Goal: Find specific page/section: Find specific page/section

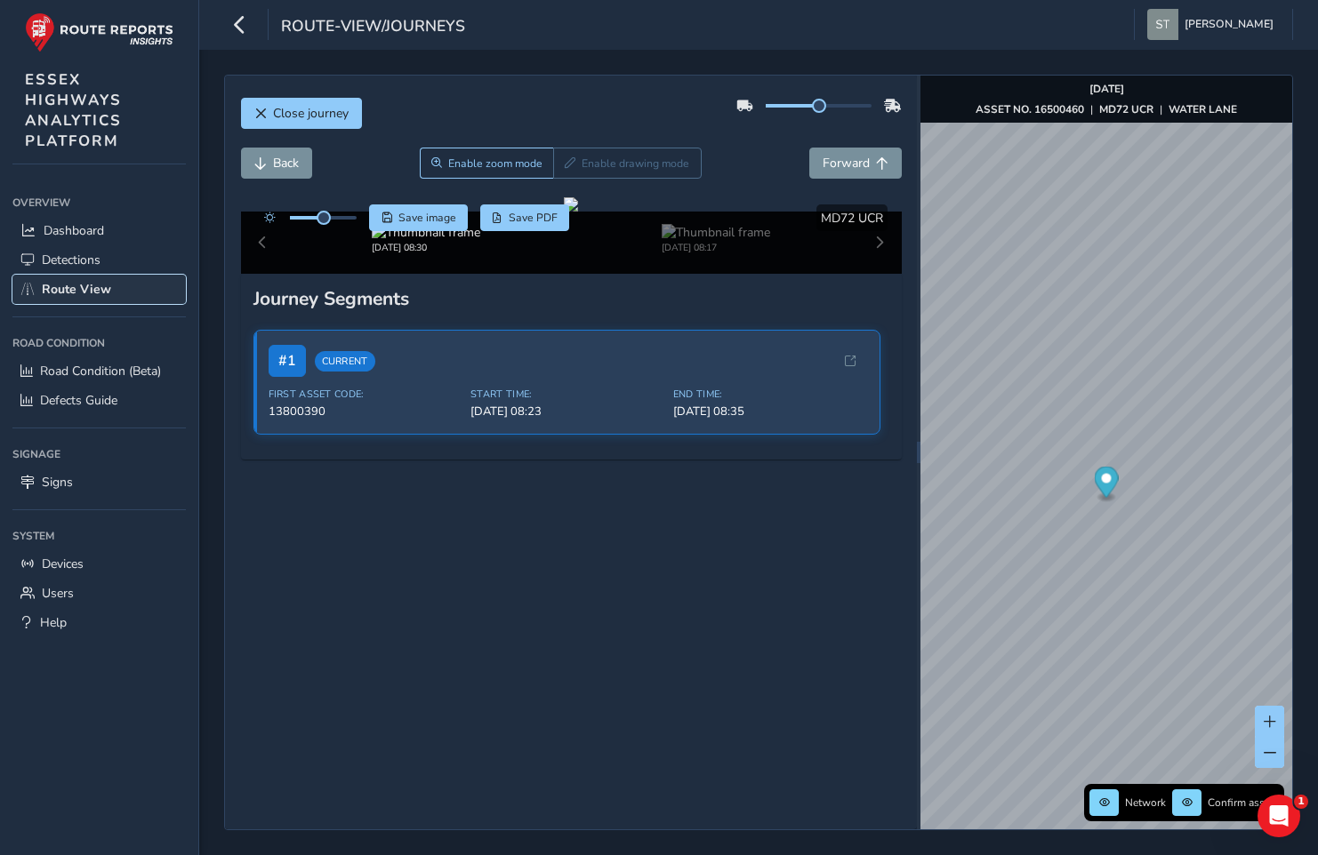
click at [107, 290] on span "Route View" at bounding box center [76, 289] width 69 height 17
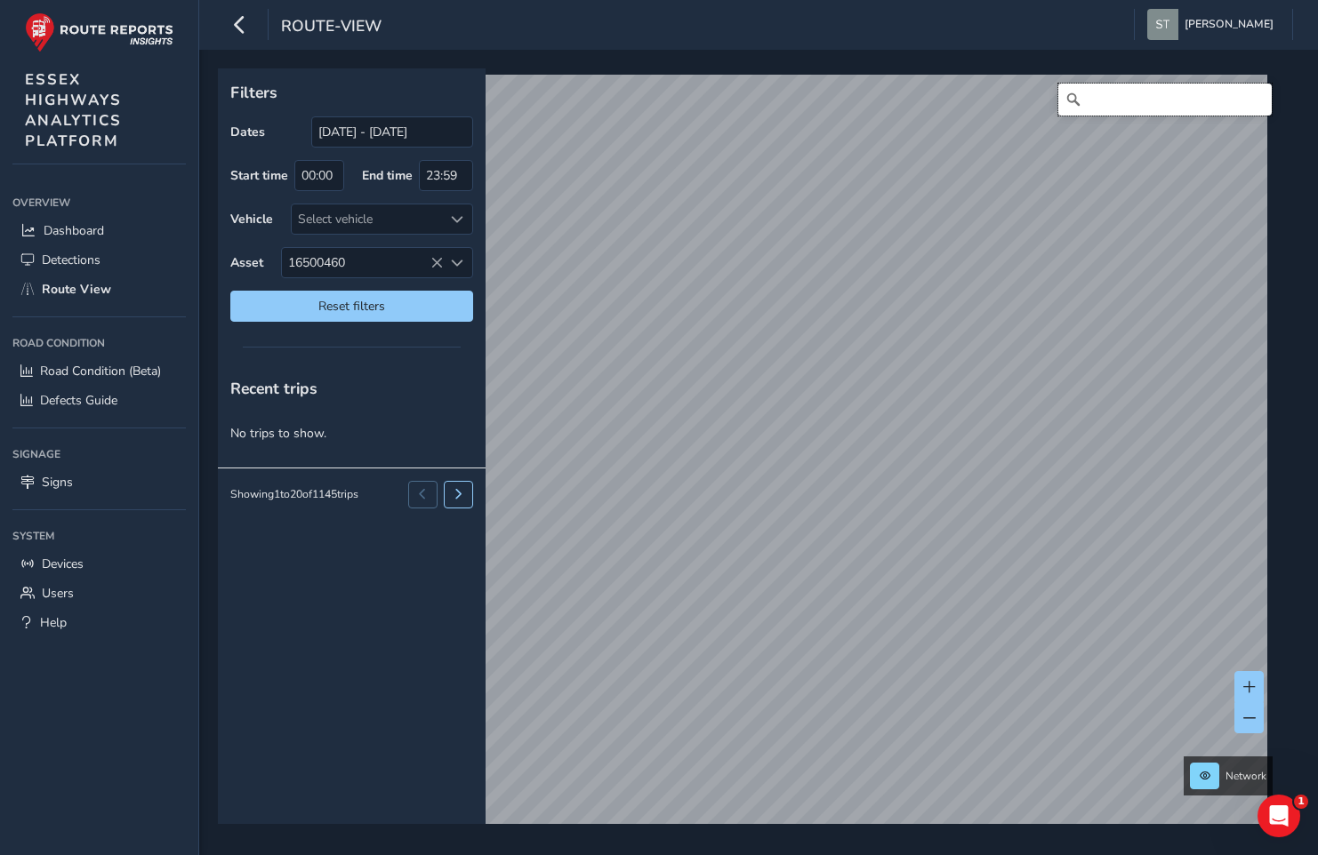
click at [1083, 103] on input "Search" at bounding box center [1164, 100] width 213 height 32
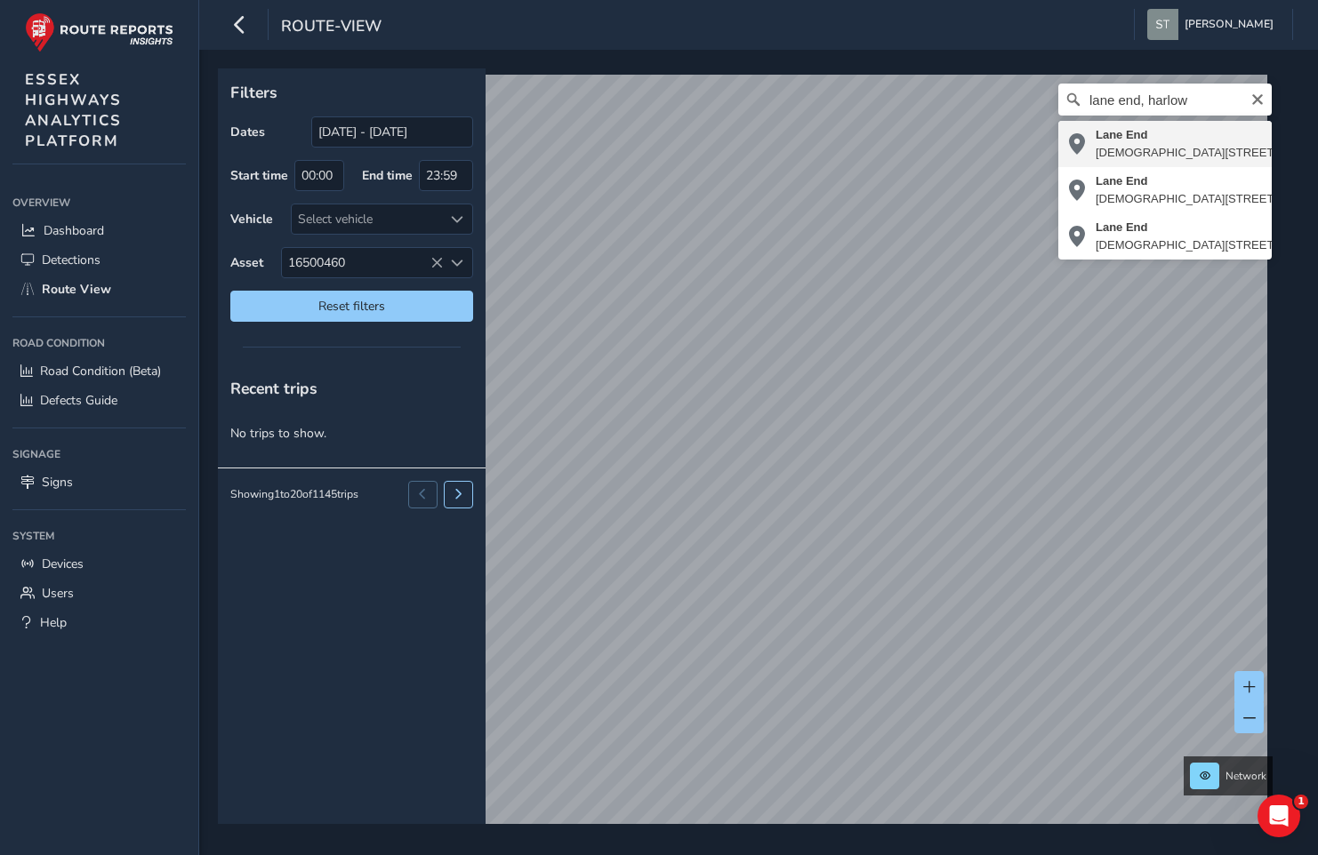
type input "[STREET_ADDRESS]"
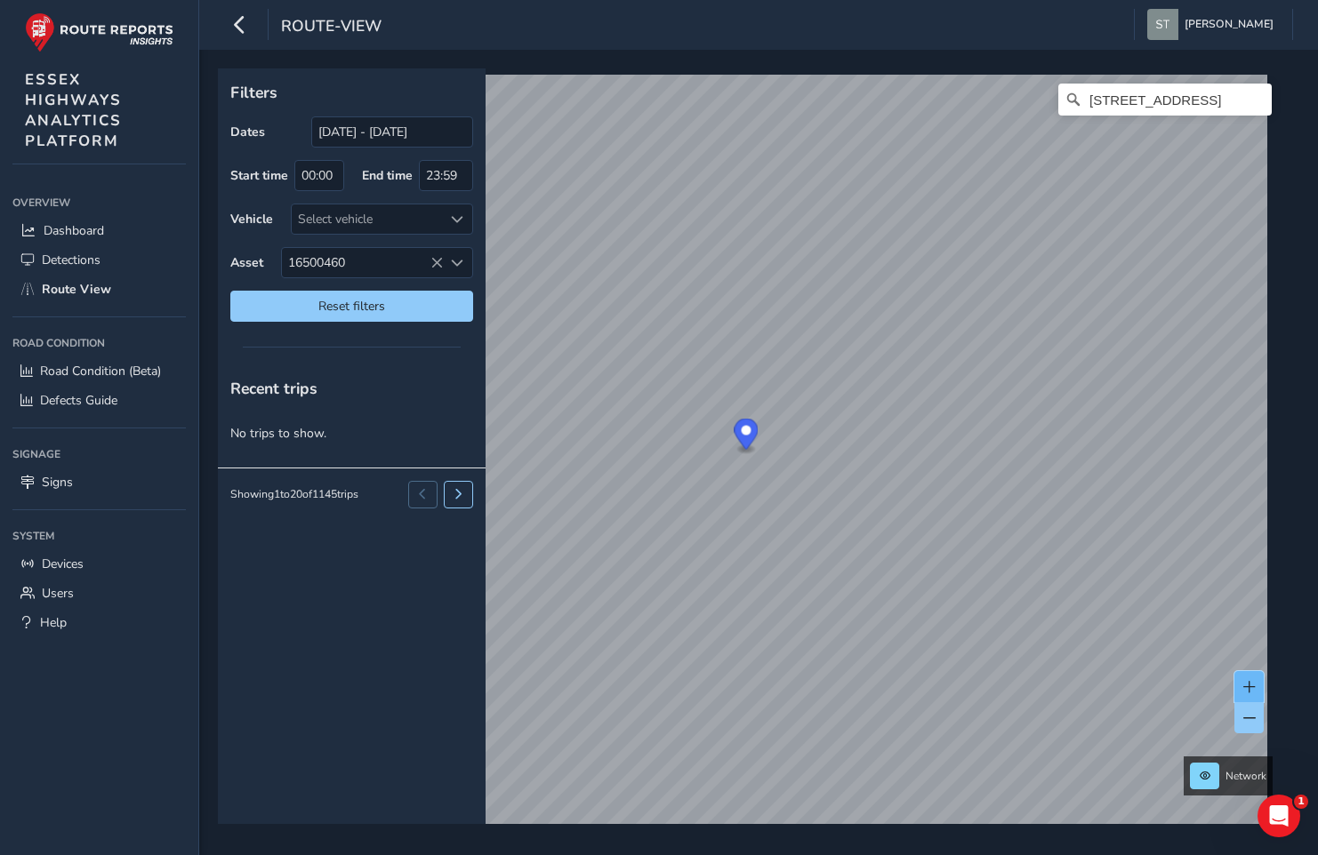
click at [1252, 685] on span at bounding box center [1249, 687] width 12 height 12
click at [801, 854] on div "Filters Dates [DATE] - [DATE] Start time 00:00 End time 23:59 Vehicle Select ve…" at bounding box center [758, 453] width 1119 height 806
click at [1250, 104] on icon "Clear" at bounding box center [1257, 99] width 14 height 14
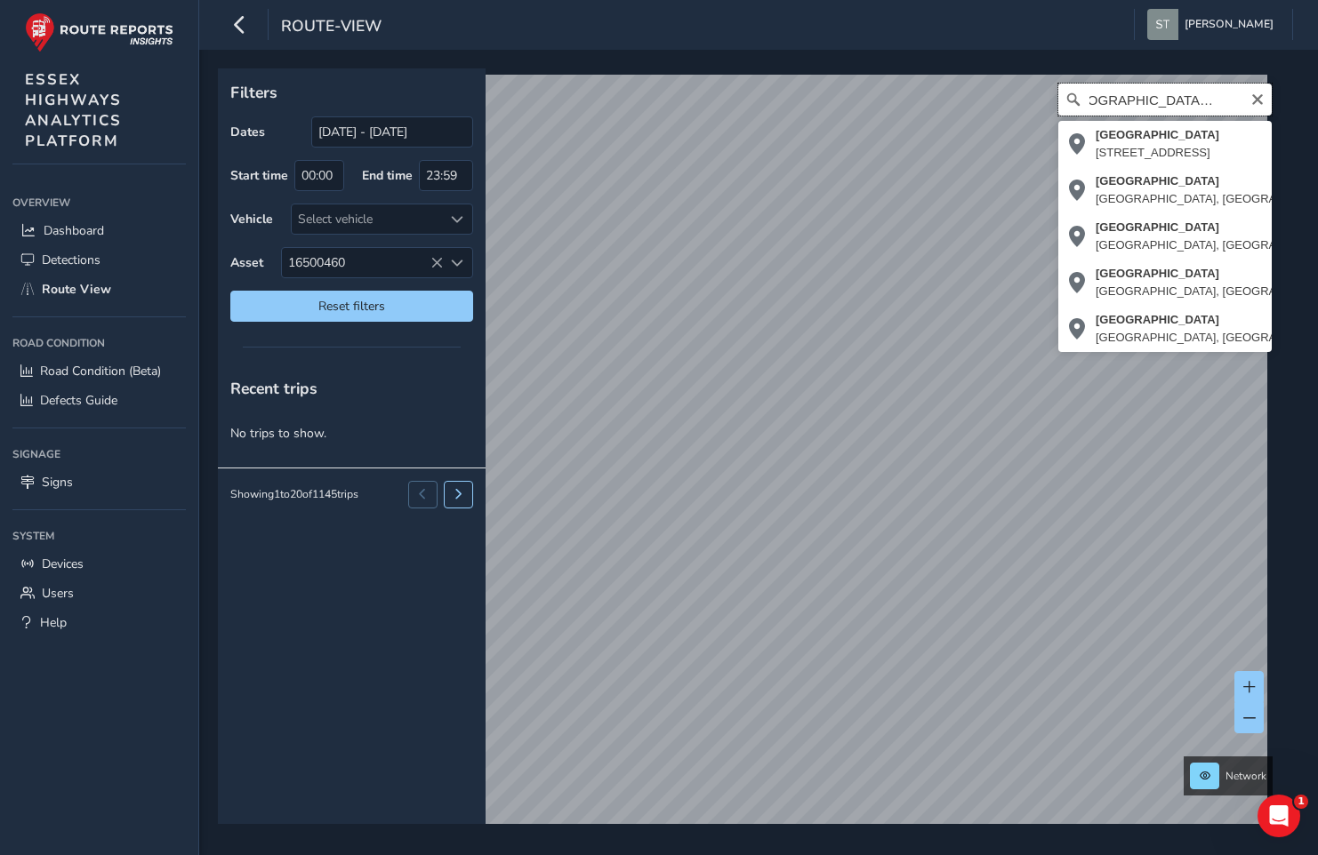
scroll to position [0, 37]
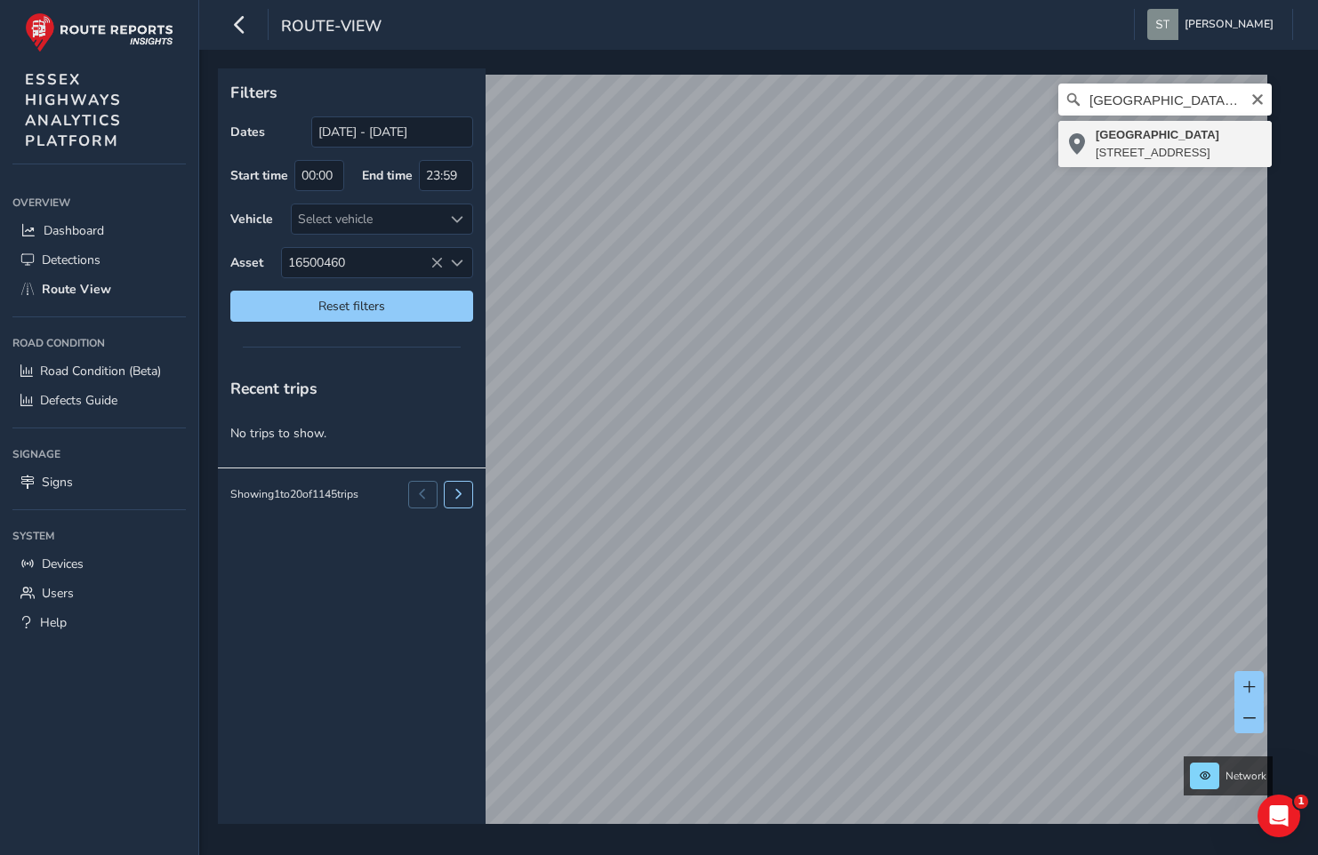
type input "[STREET_ADDRESS]"
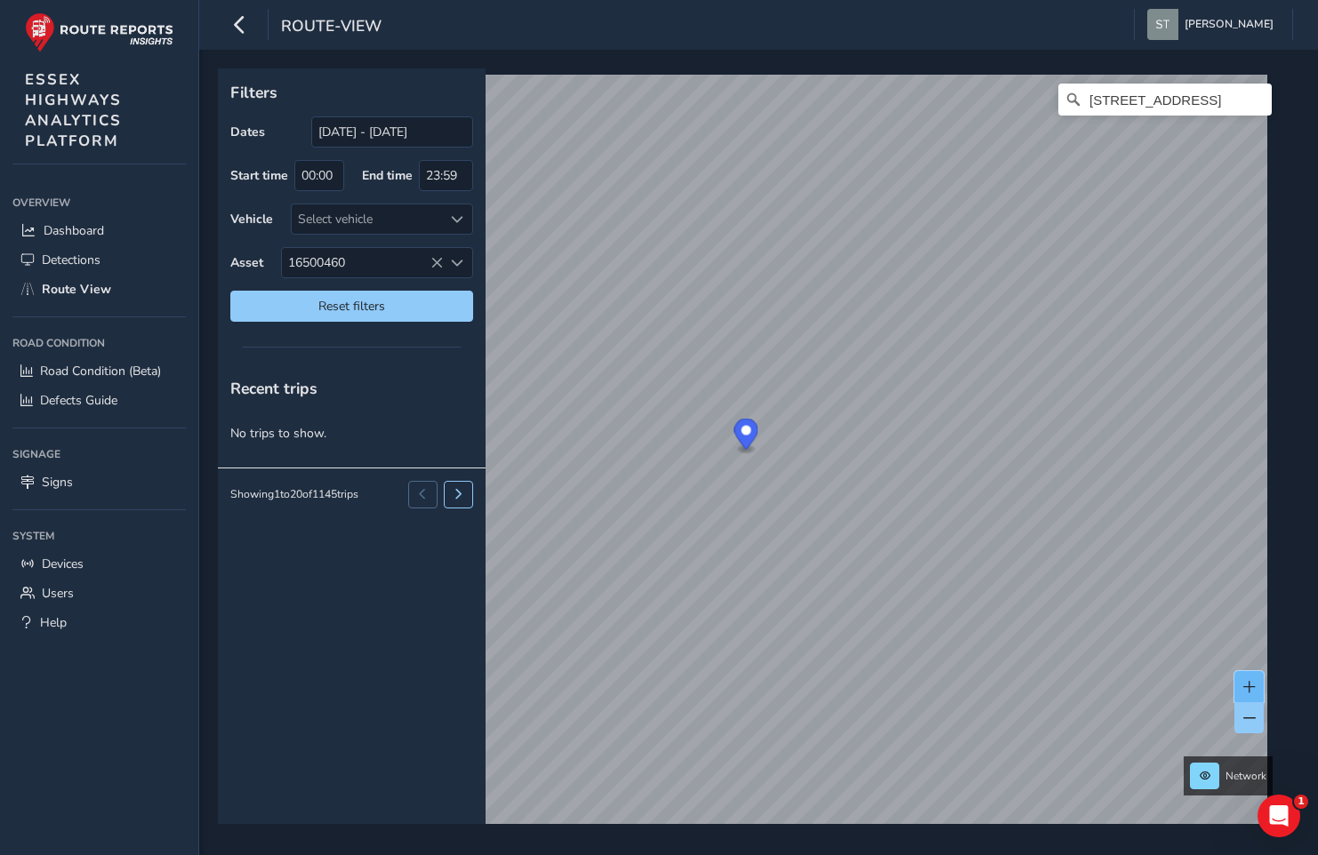
click at [1245, 681] on span at bounding box center [1249, 687] width 12 height 12
click at [1245, 679] on button at bounding box center [1248, 686] width 29 height 31
click at [1135, 101] on input "[STREET_ADDRESS]" at bounding box center [1164, 100] width 213 height 32
click at [1250, 102] on icon "Clear" at bounding box center [1257, 99] width 14 height 14
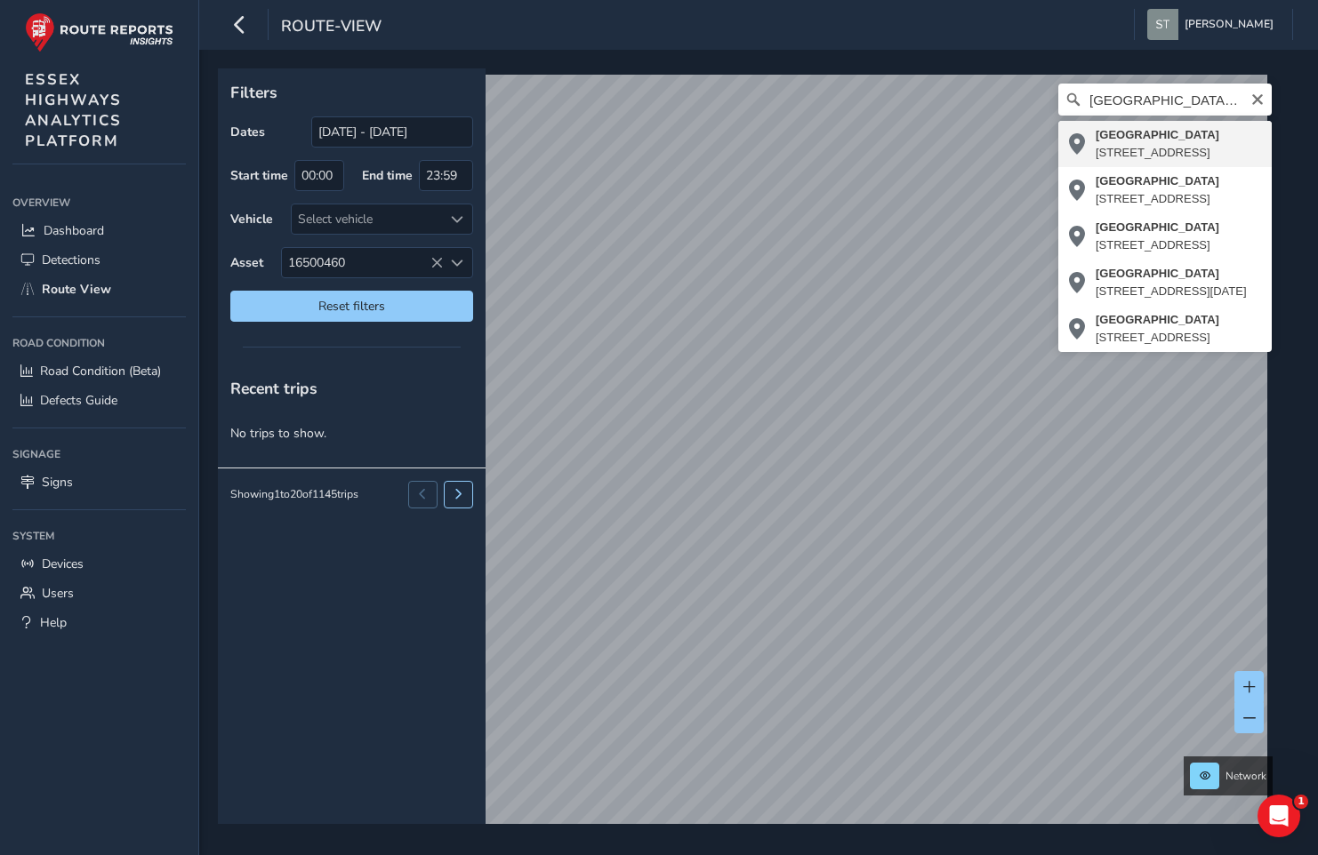
type input "[STREET_ADDRESS]"
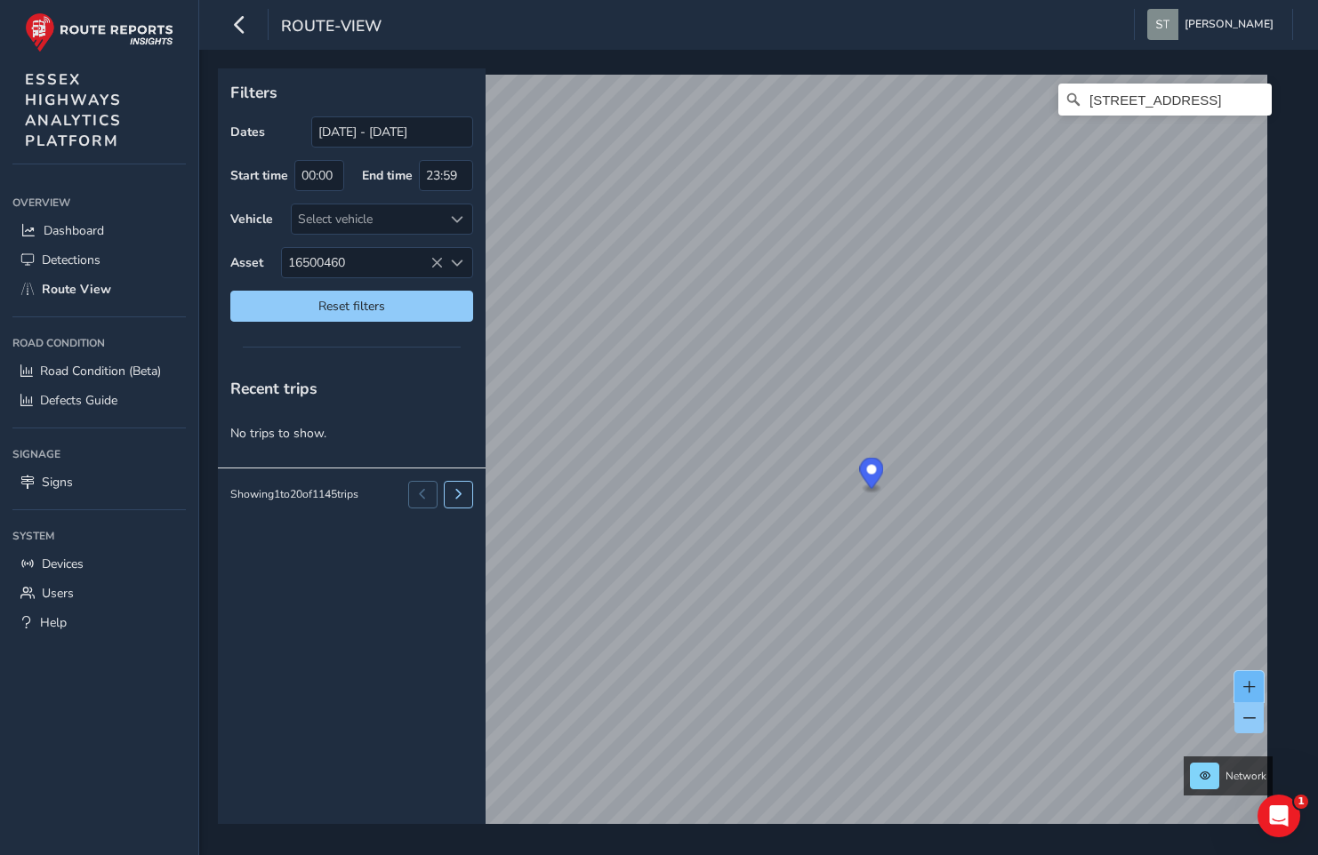
click at [1252, 688] on span at bounding box center [1249, 687] width 12 height 12
click at [1251, 721] on span at bounding box center [1249, 718] width 12 height 12
click at [1243, 716] on span at bounding box center [1249, 718] width 12 height 12
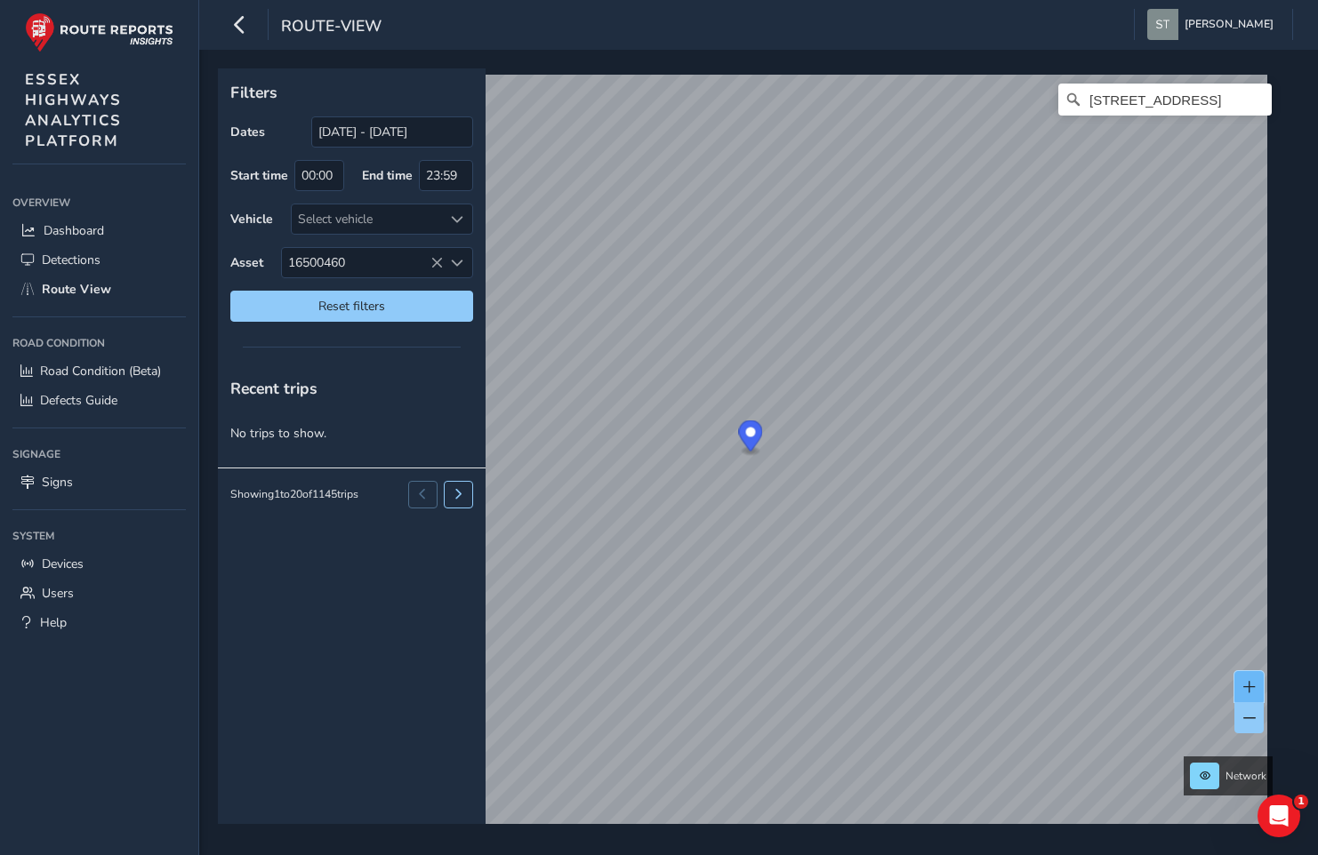
click at [1238, 690] on button at bounding box center [1248, 686] width 29 height 31
click at [1239, 686] on button at bounding box center [1248, 686] width 29 height 31
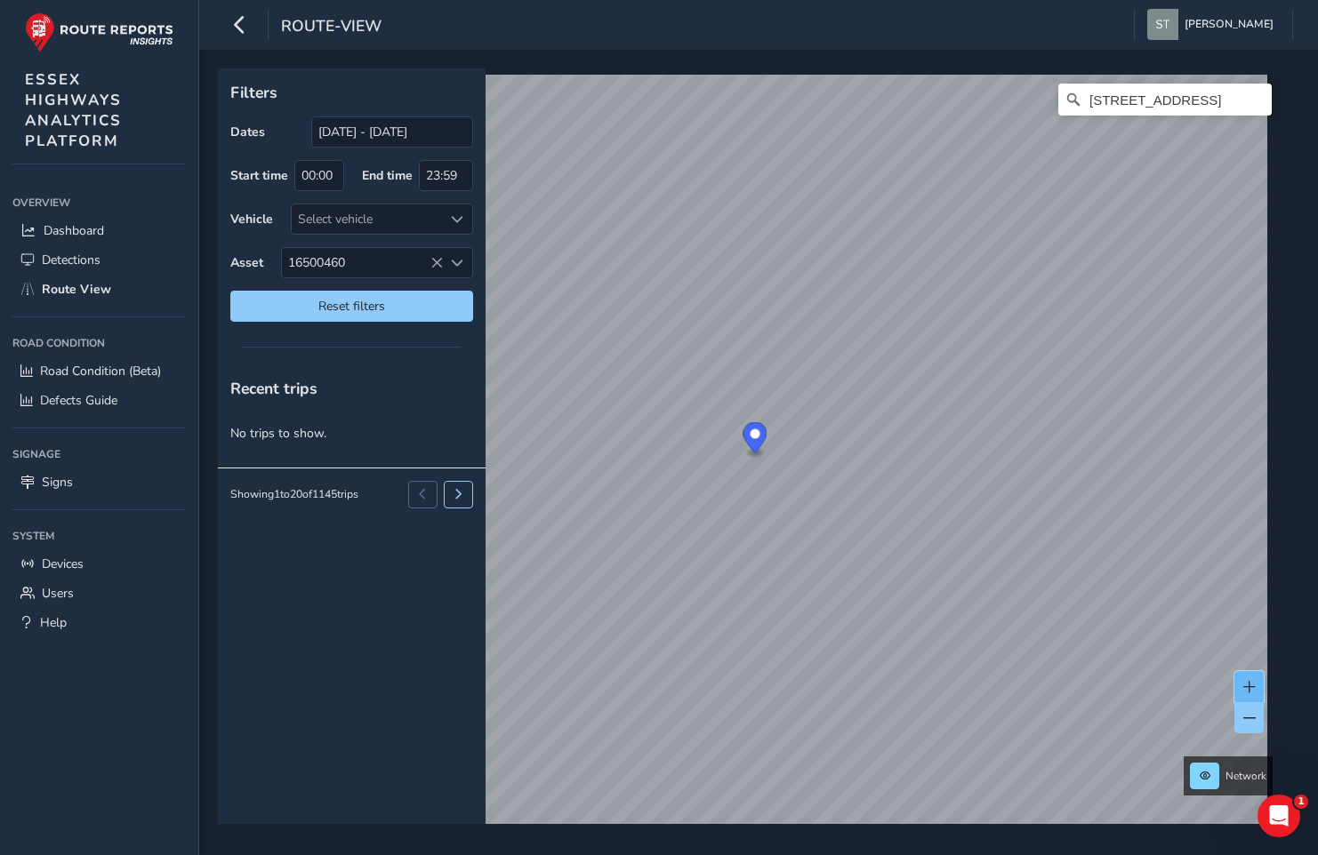
click at [1252, 684] on span at bounding box center [1249, 687] width 12 height 12
click at [1251, 686] on span at bounding box center [1249, 687] width 12 height 12
click at [1251, 679] on button at bounding box center [1248, 686] width 29 height 31
click at [1247, 720] on span at bounding box center [1249, 718] width 12 height 12
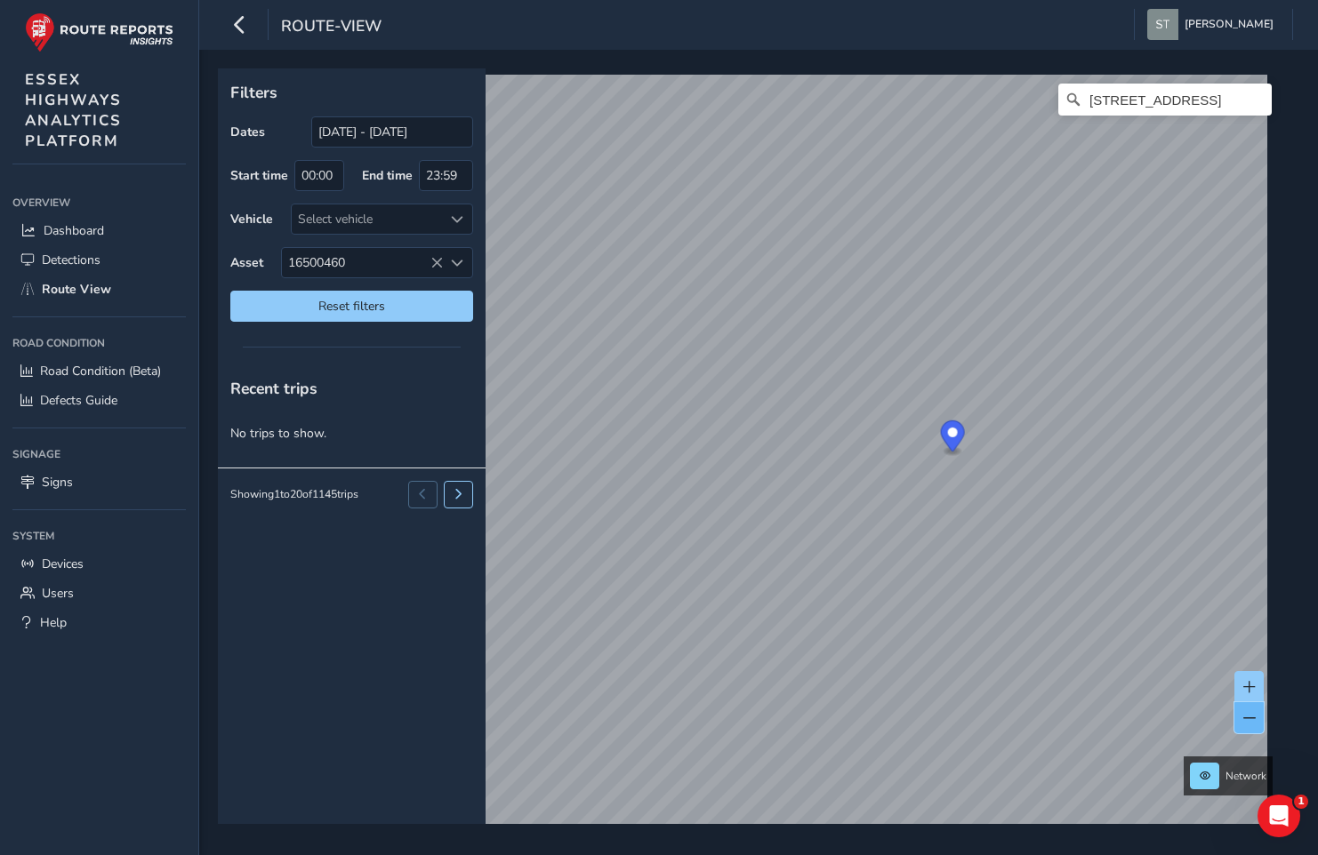
click at [1247, 720] on span at bounding box center [1249, 718] width 12 height 12
click at [1247, 715] on span at bounding box center [1249, 718] width 12 height 12
click at [1254, 689] on span at bounding box center [1249, 687] width 12 height 12
click at [1254, 683] on span at bounding box center [1249, 687] width 12 height 12
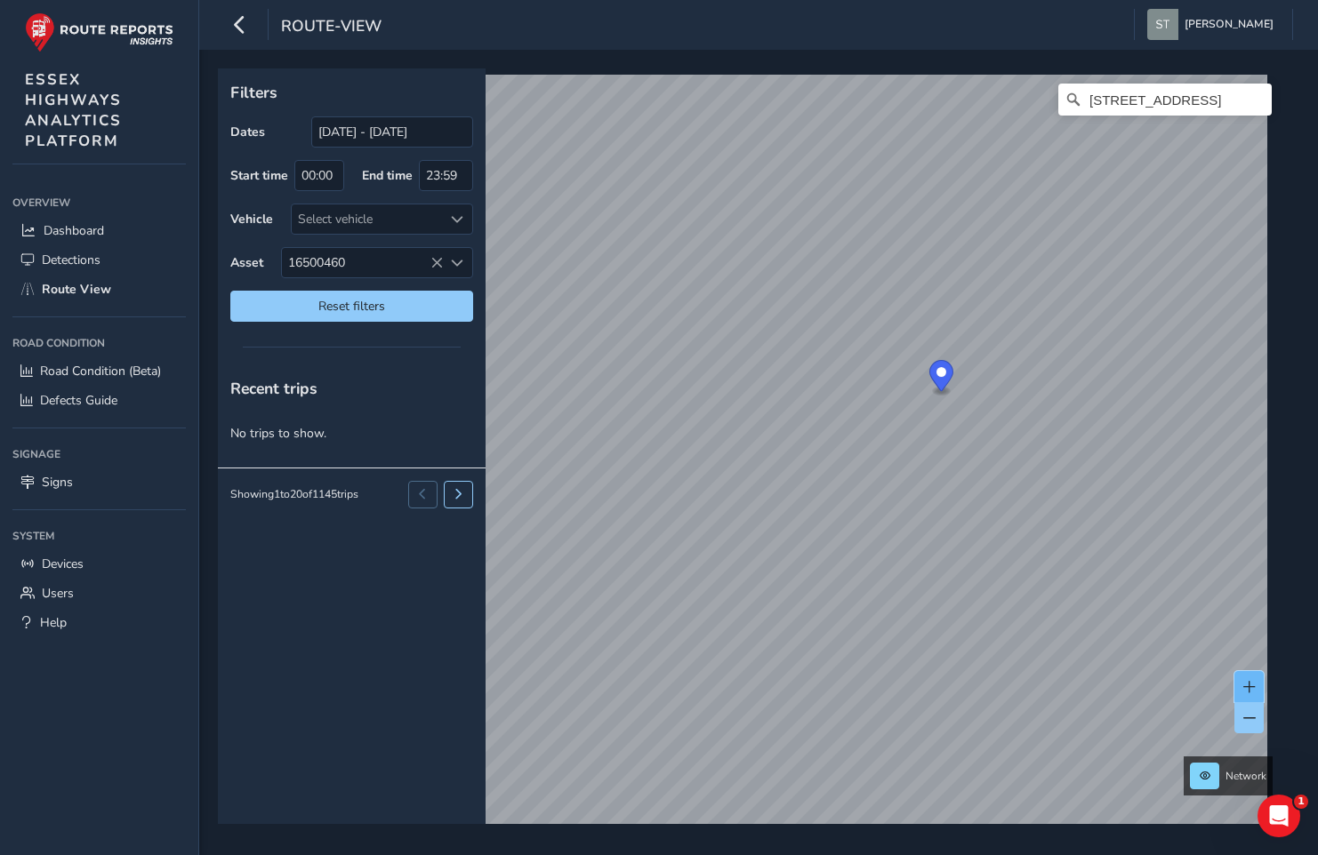
click at [1254, 683] on span at bounding box center [1249, 687] width 12 height 12
click at [1247, 686] on span at bounding box center [1249, 687] width 12 height 12
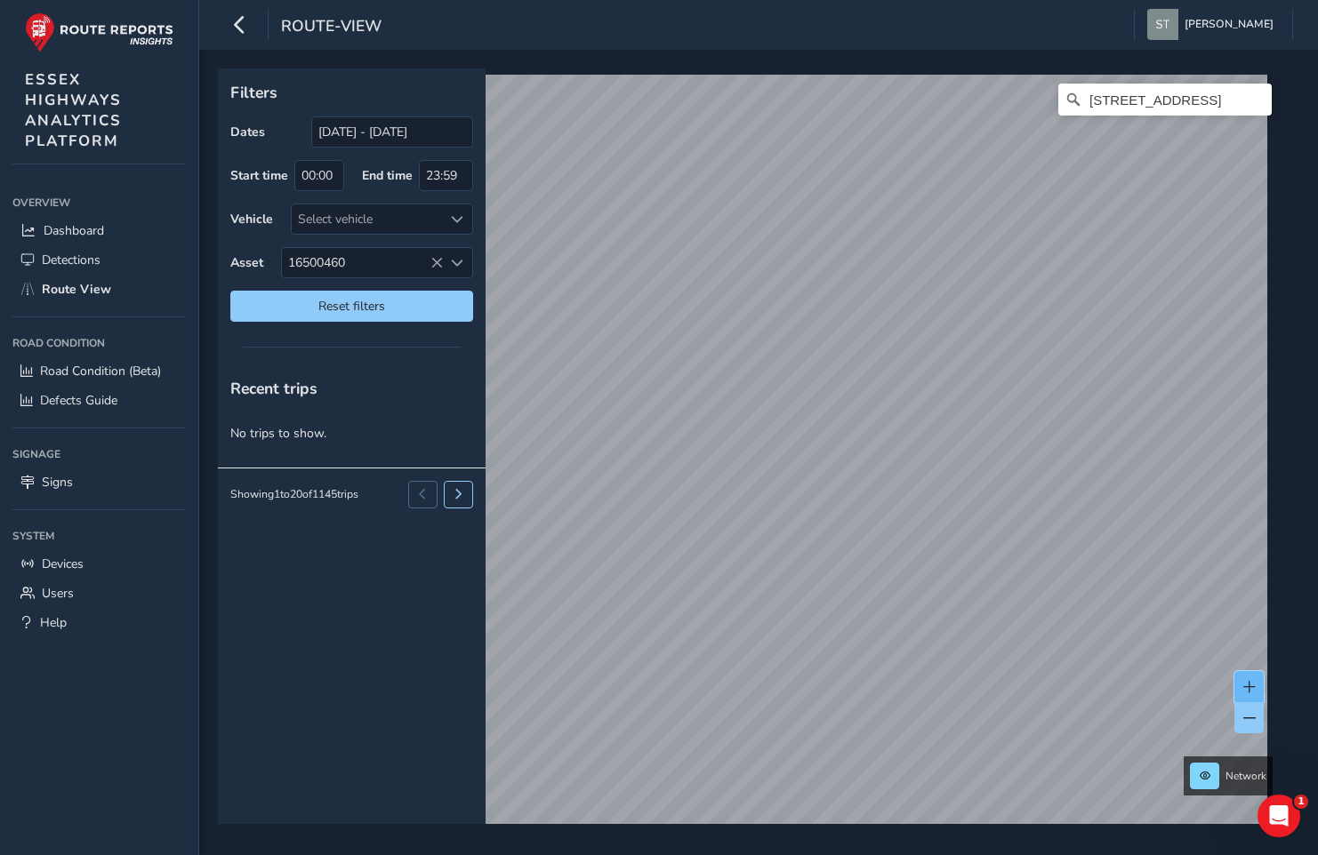
click at [1248, 686] on span at bounding box center [1249, 687] width 12 height 12
click at [438, 257] on icon at bounding box center [436, 263] width 12 height 12
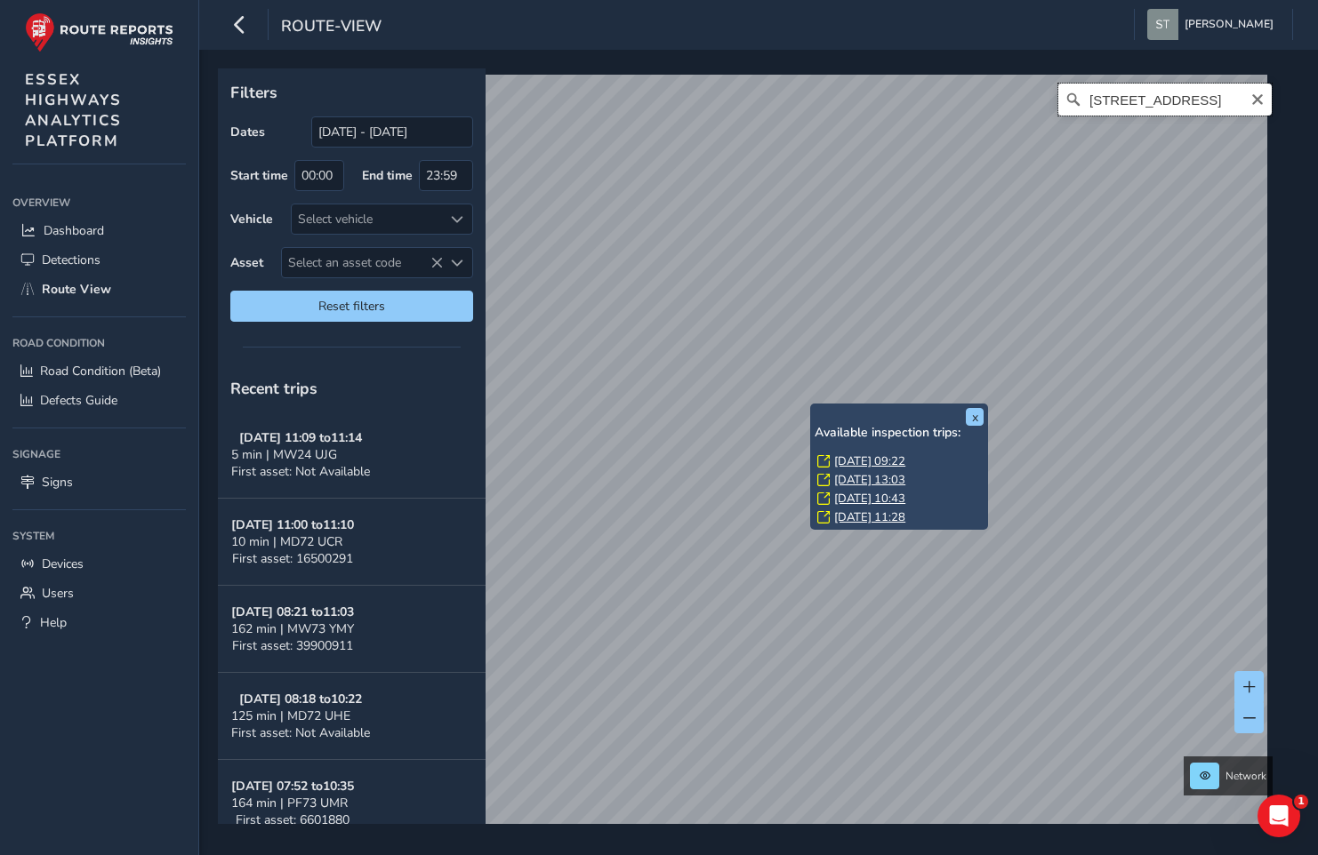
click at [1207, 98] on input "[STREET_ADDRESS]" at bounding box center [1164, 100] width 213 height 32
click at [1058, 102] on input "[STREET_ADDRESS]" at bounding box center [1164, 100] width 213 height 32
click at [1064, 98] on icon at bounding box center [1073, 100] width 18 height 18
click at [1067, 102] on icon at bounding box center [1073, 99] width 12 height 12
click at [1213, 102] on input "[STREET_ADDRESS]" at bounding box center [1164, 100] width 213 height 32
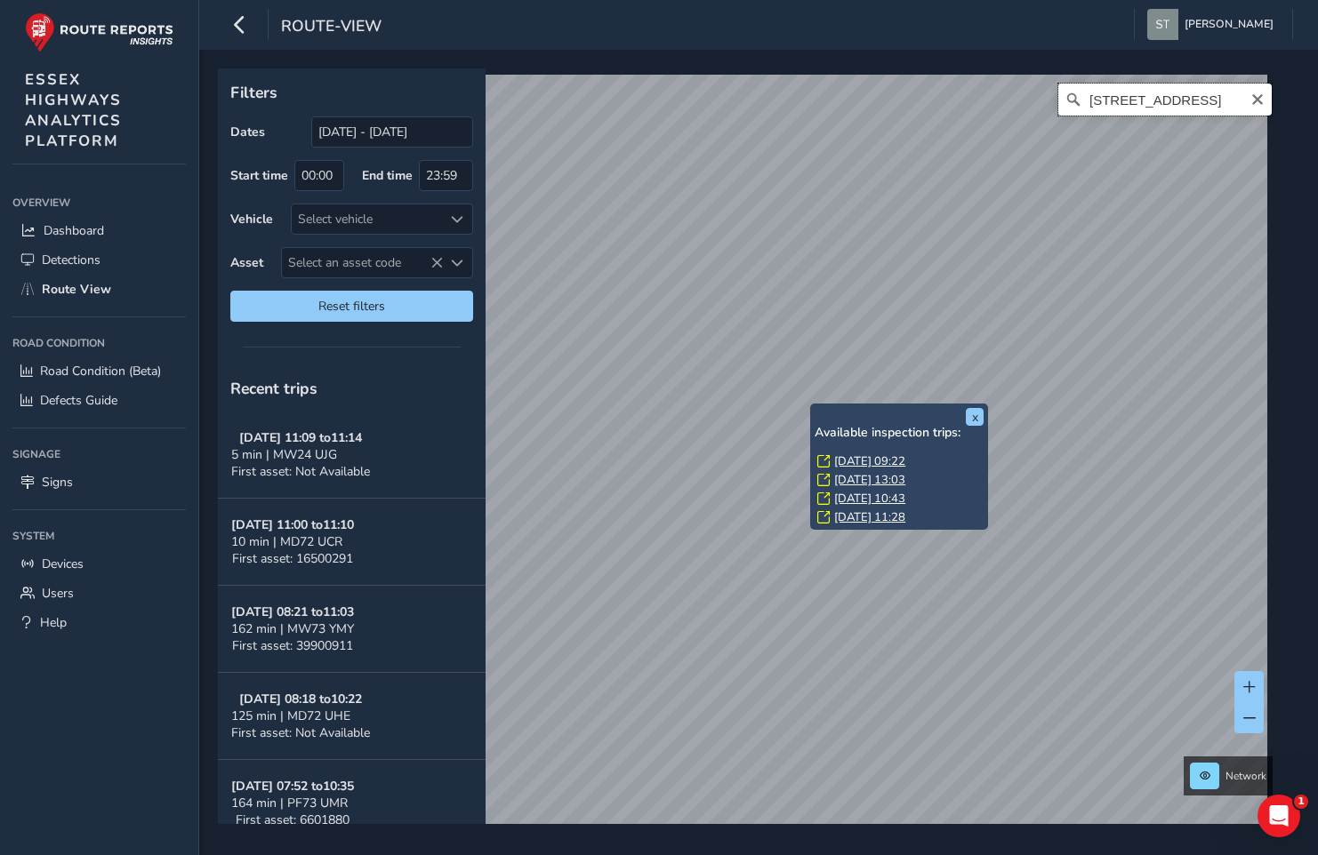
scroll to position [0, 343]
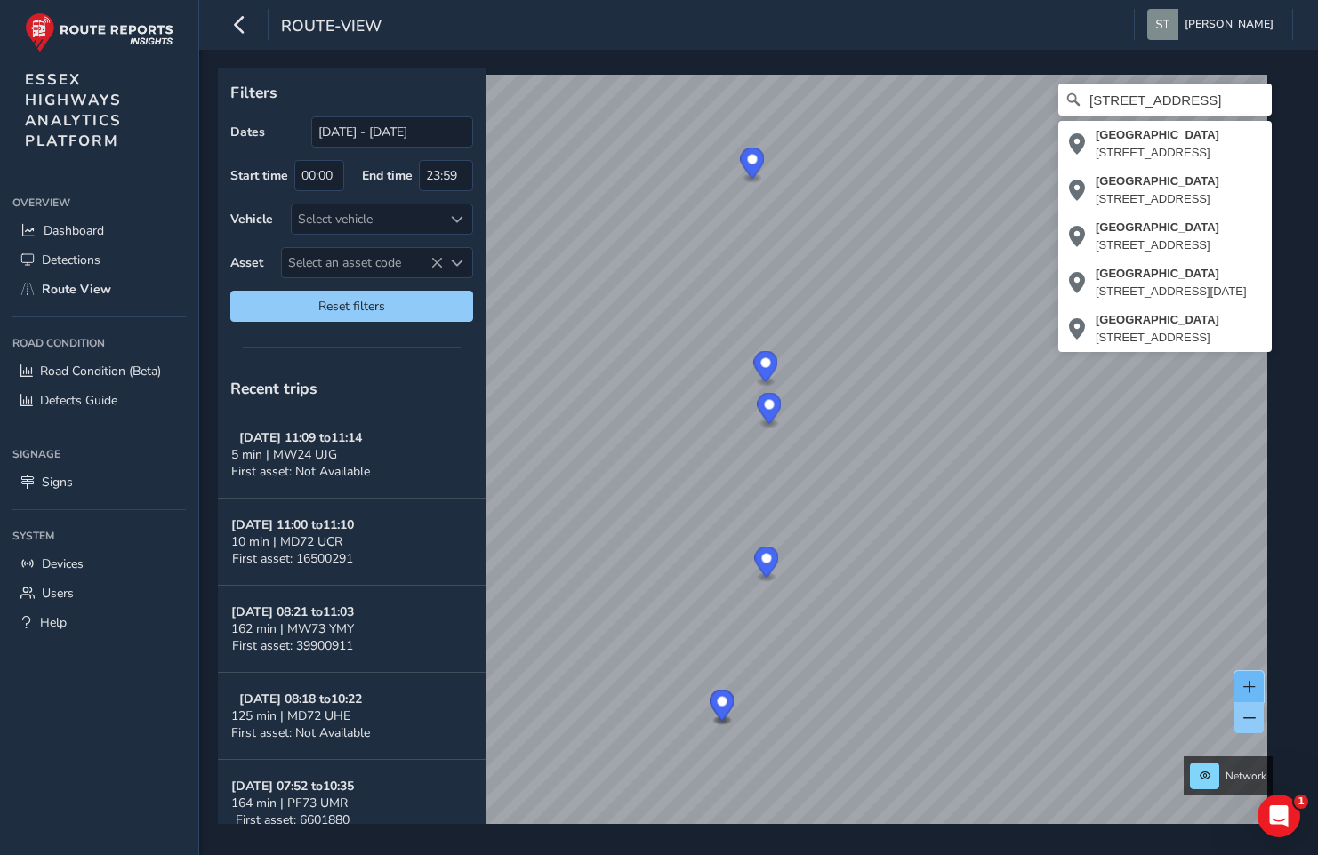
click at [1249, 682] on span at bounding box center [1249, 687] width 12 height 12
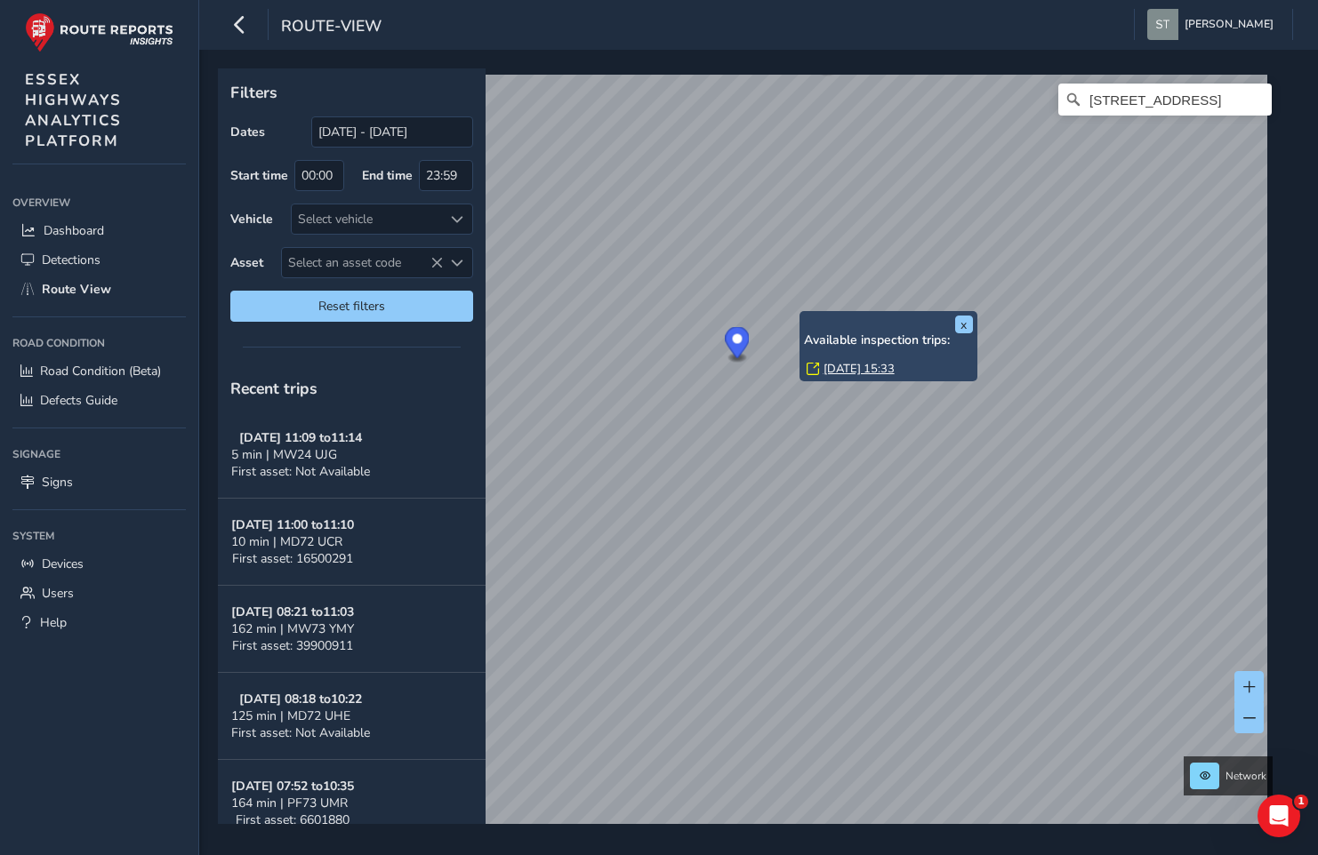
click at [842, 365] on link "[DATE] 15:33" at bounding box center [858, 369] width 71 height 16
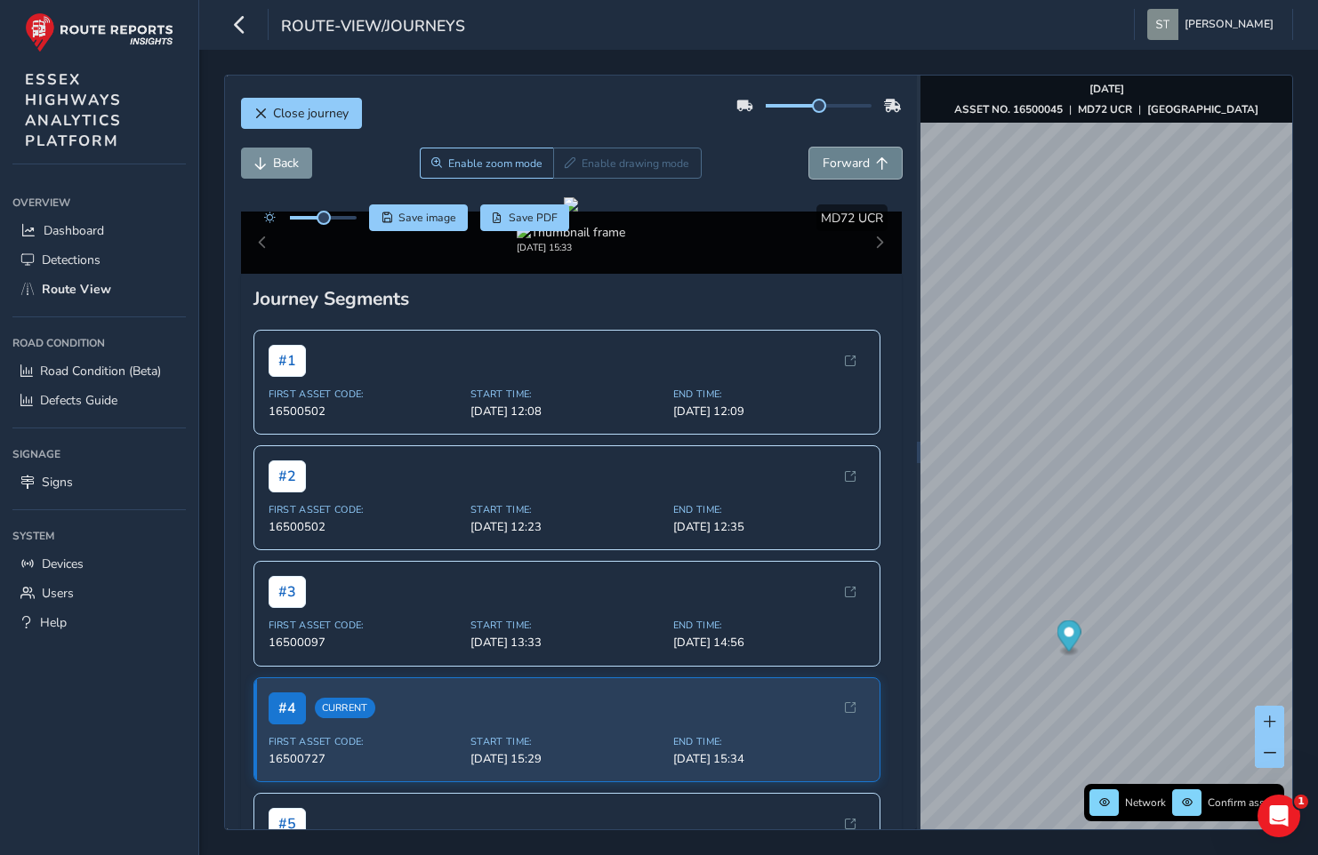
click at [837, 156] on span "Forward" at bounding box center [845, 163] width 47 height 17
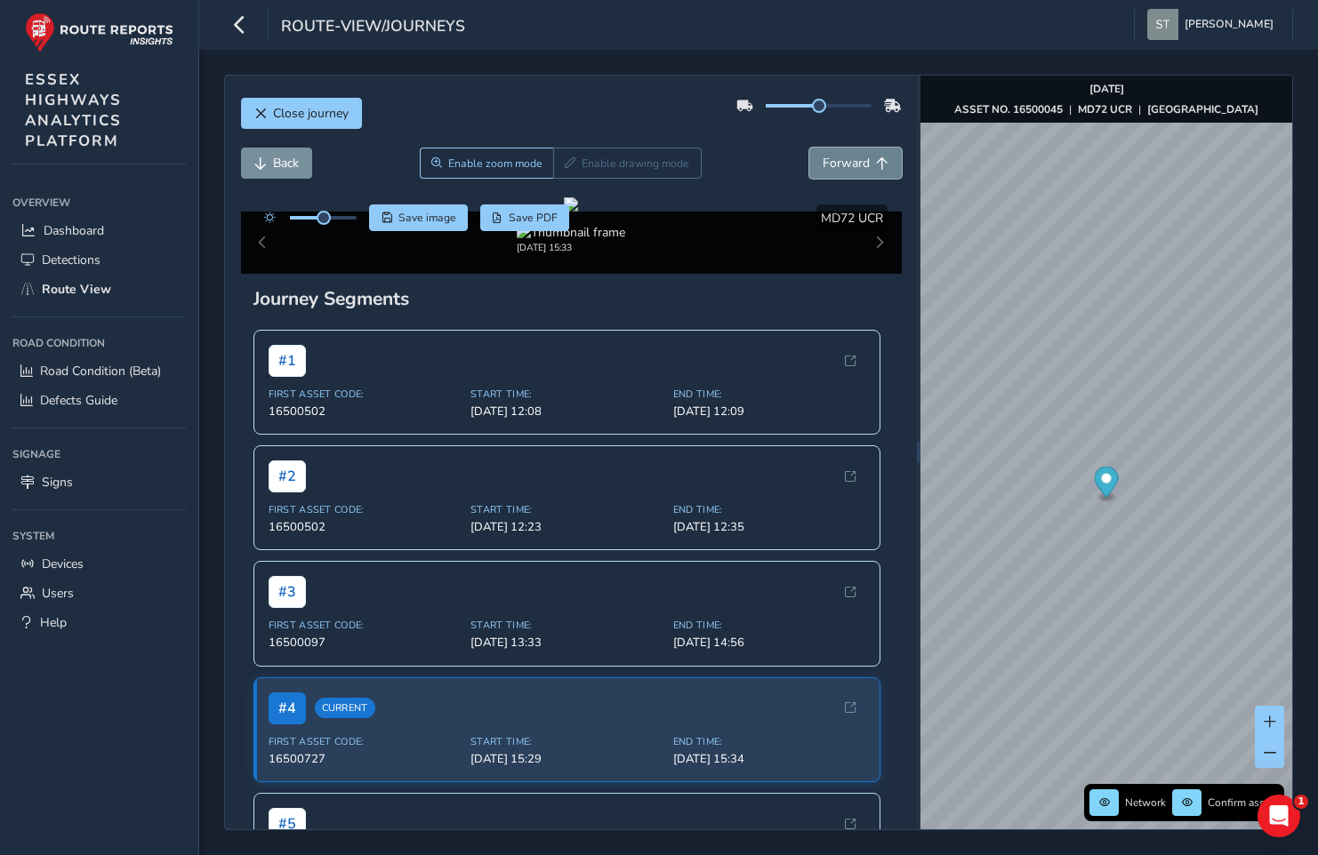
click at [837, 156] on span "Forward" at bounding box center [845, 163] width 47 height 17
click at [275, 164] on span "Back" at bounding box center [286, 163] width 26 height 17
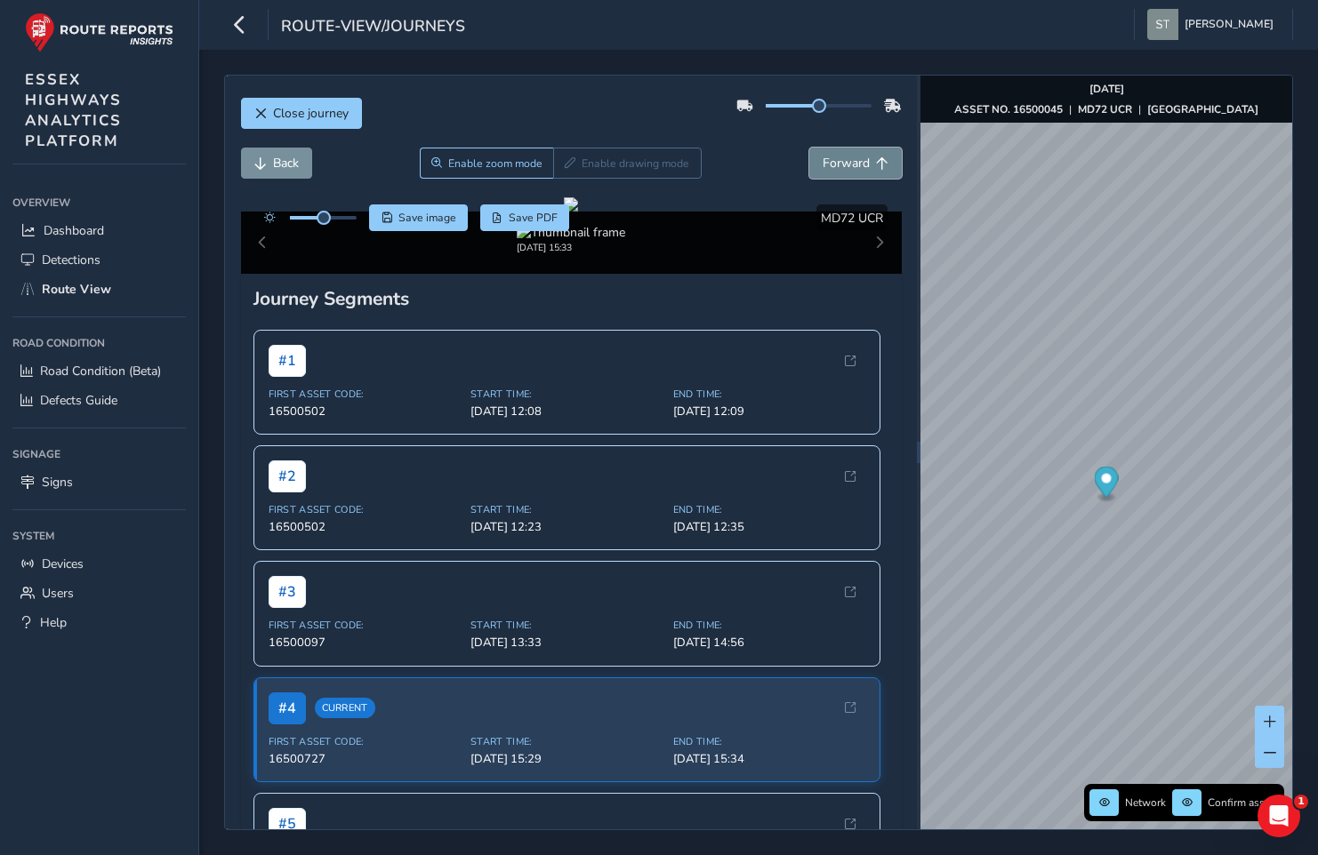
click at [823, 165] on span "Forward" at bounding box center [845, 163] width 47 height 17
drag, startPoint x: 428, startPoint y: 429, endPoint x: 580, endPoint y: 430, distance: 152.0
click at [578, 212] on div at bounding box center [571, 204] width 14 height 14
